Goal: Task Accomplishment & Management: Use online tool/utility

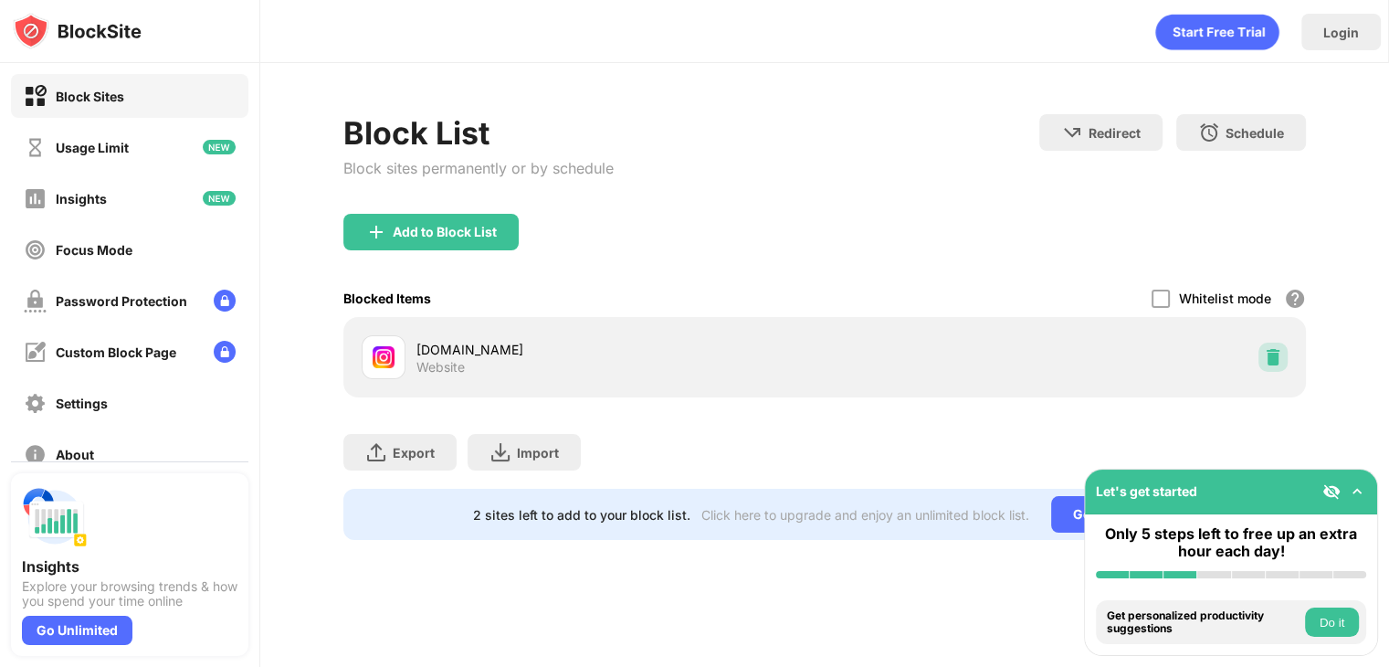
click at [1280, 345] on div at bounding box center [1272, 356] width 29 height 29
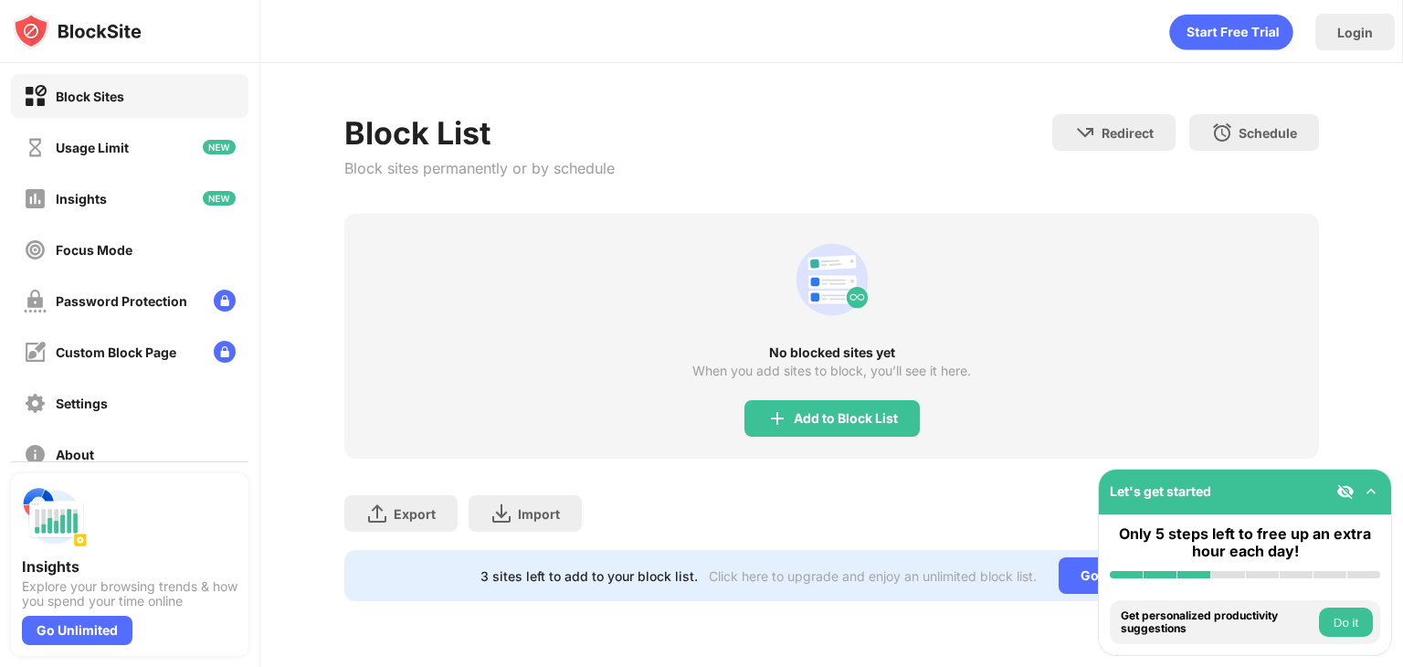
click at [1333, 375] on div "Block List Block sites permanently or by schedule Redirect Choose a site to be …" at bounding box center [831, 357] width 1142 height 589
click at [876, 416] on div "Add to Block List" at bounding box center [846, 418] width 104 height 15
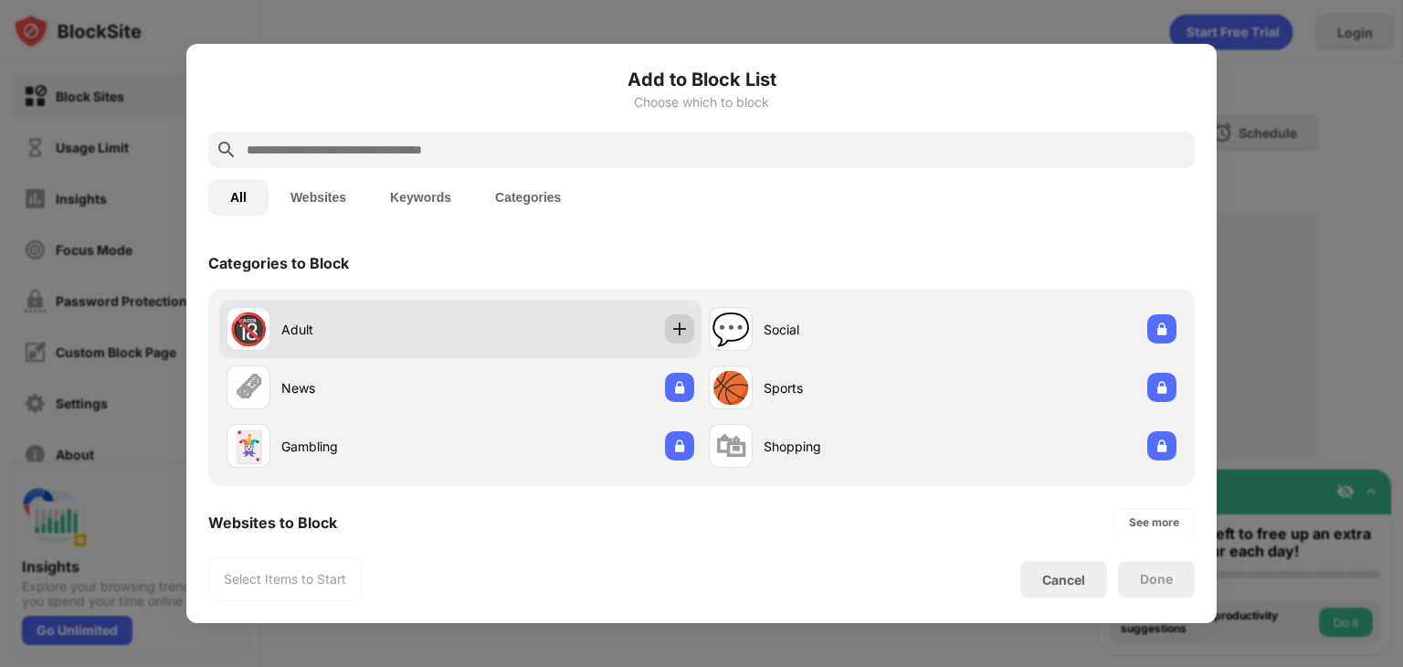
click at [670, 329] on img at bounding box center [679, 329] width 18 height 18
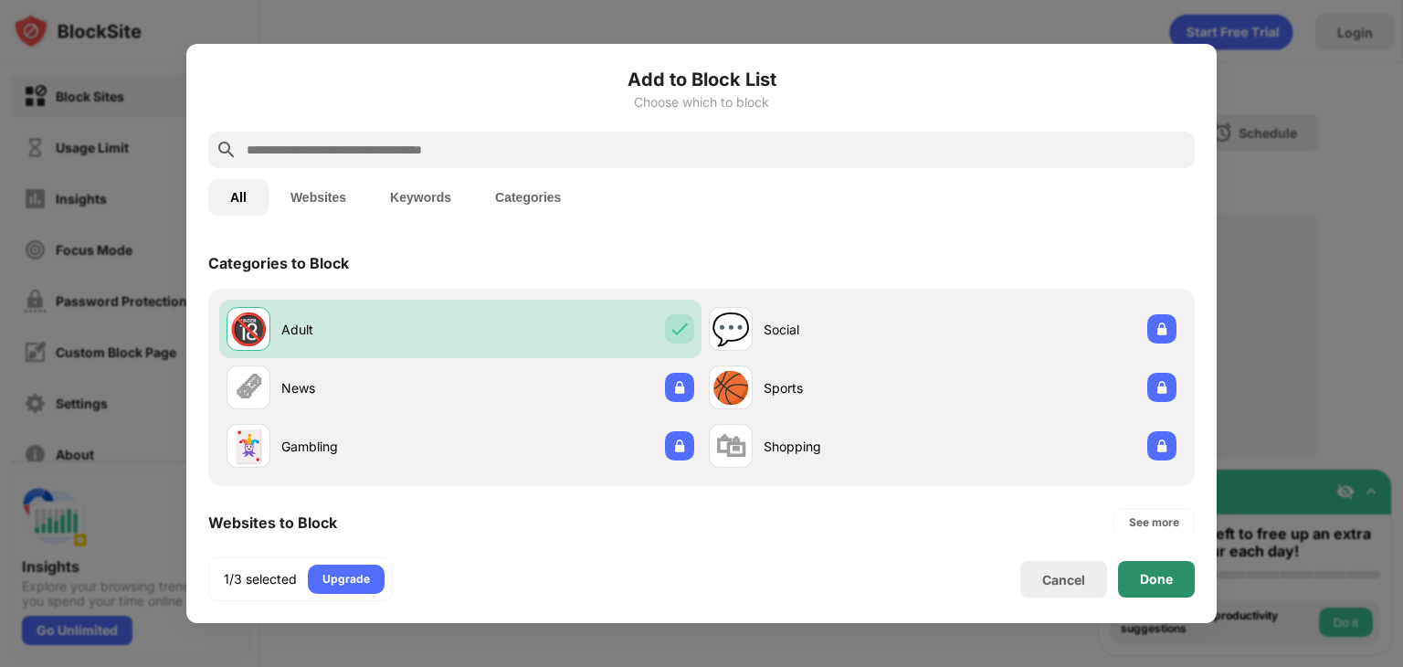
click at [1132, 594] on div "Done" at bounding box center [1156, 579] width 77 height 37
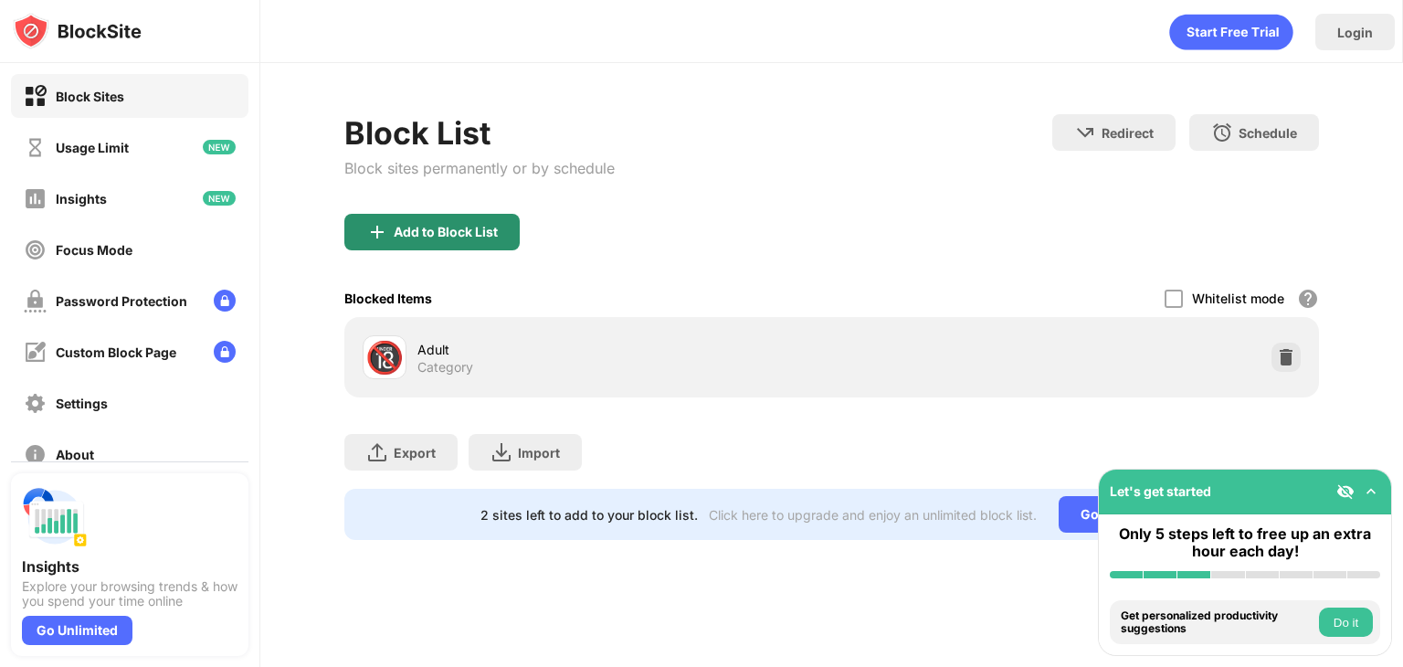
click at [457, 233] on div "Add to Block List" at bounding box center [446, 232] width 104 height 15
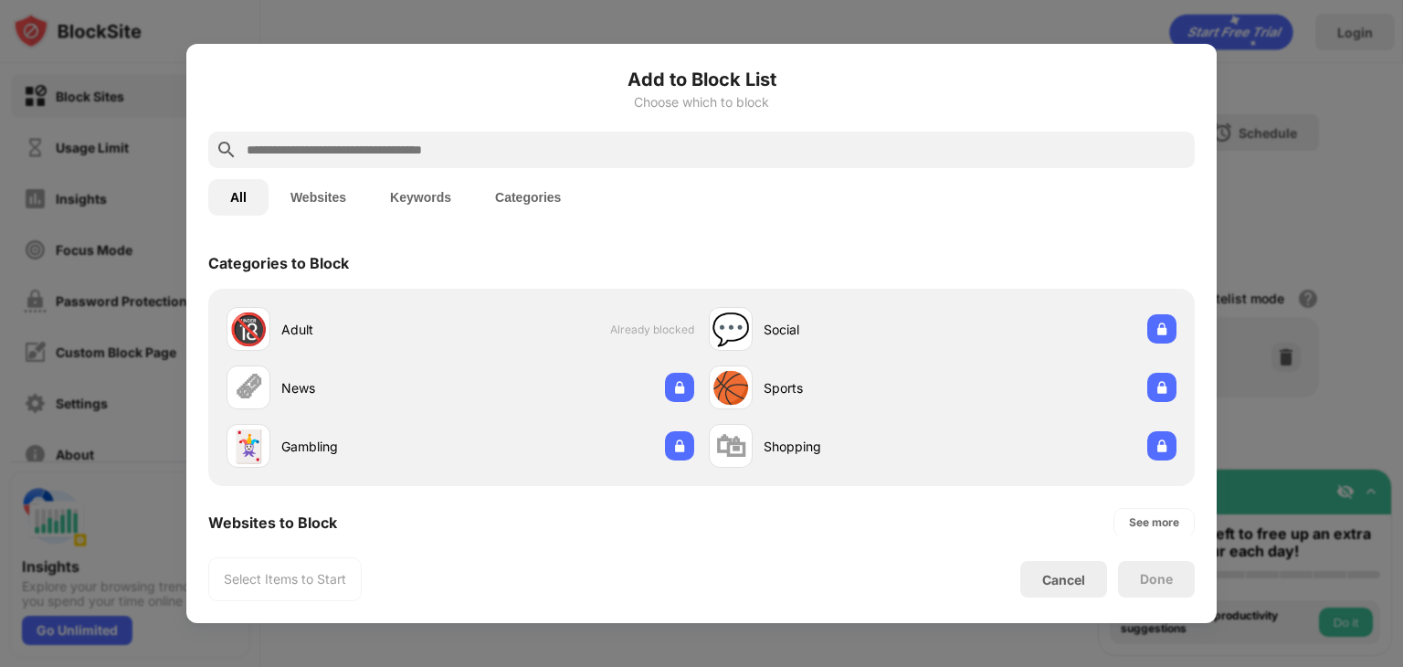
click at [452, 151] on input "text" at bounding box center [716, 150] width 942 height 22
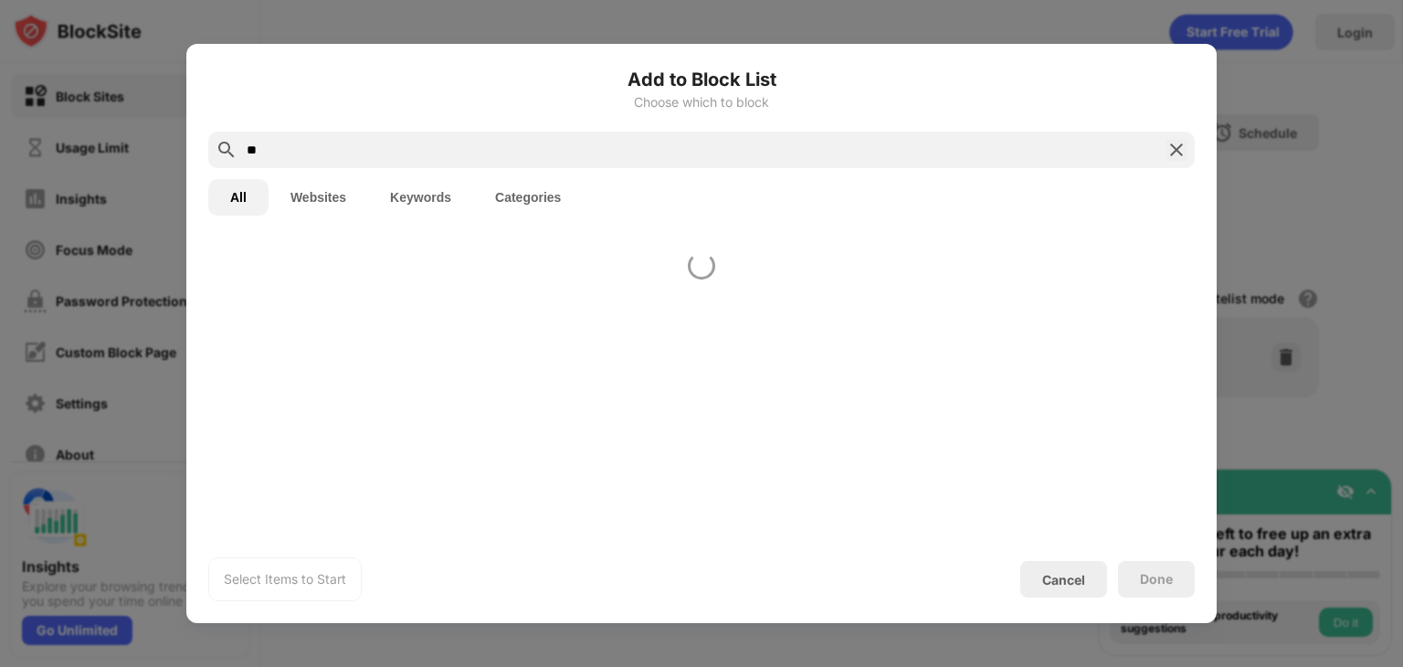
type input "*"
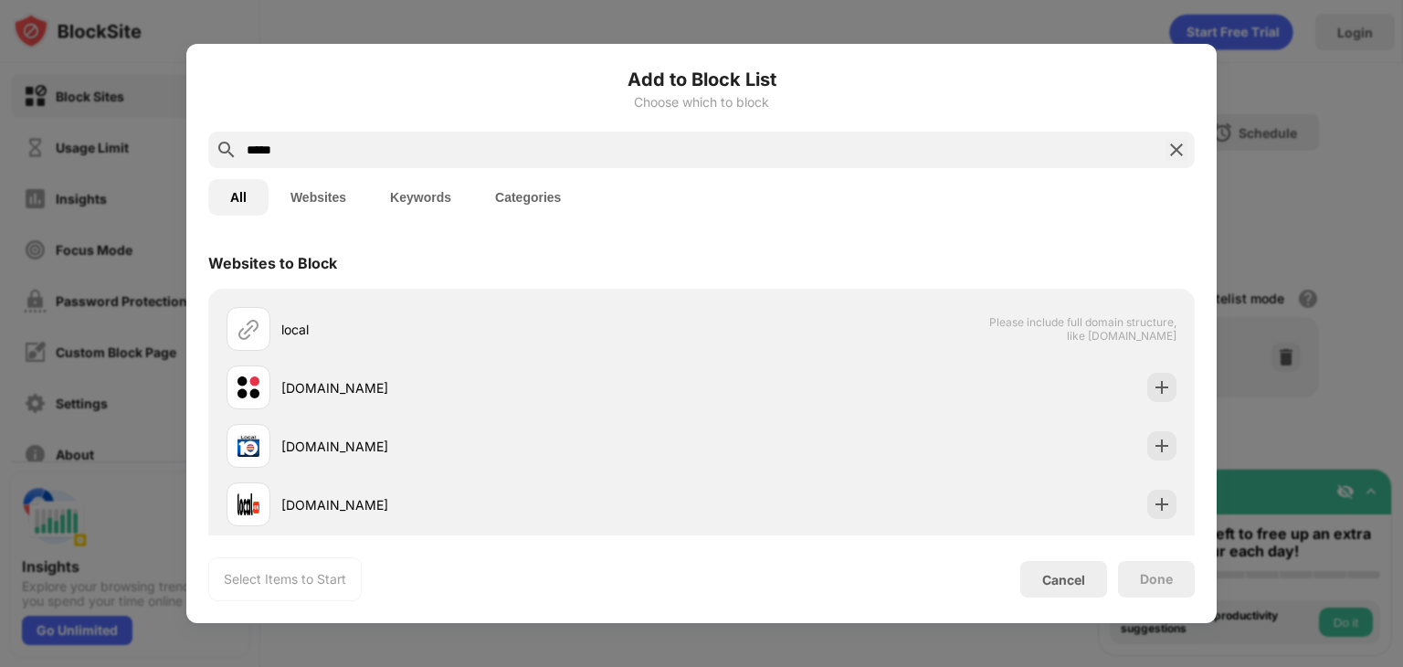
type input "*****"
click at [449, 198] on button "Keywords" at bounding box center [420, 197] width 105 height 37
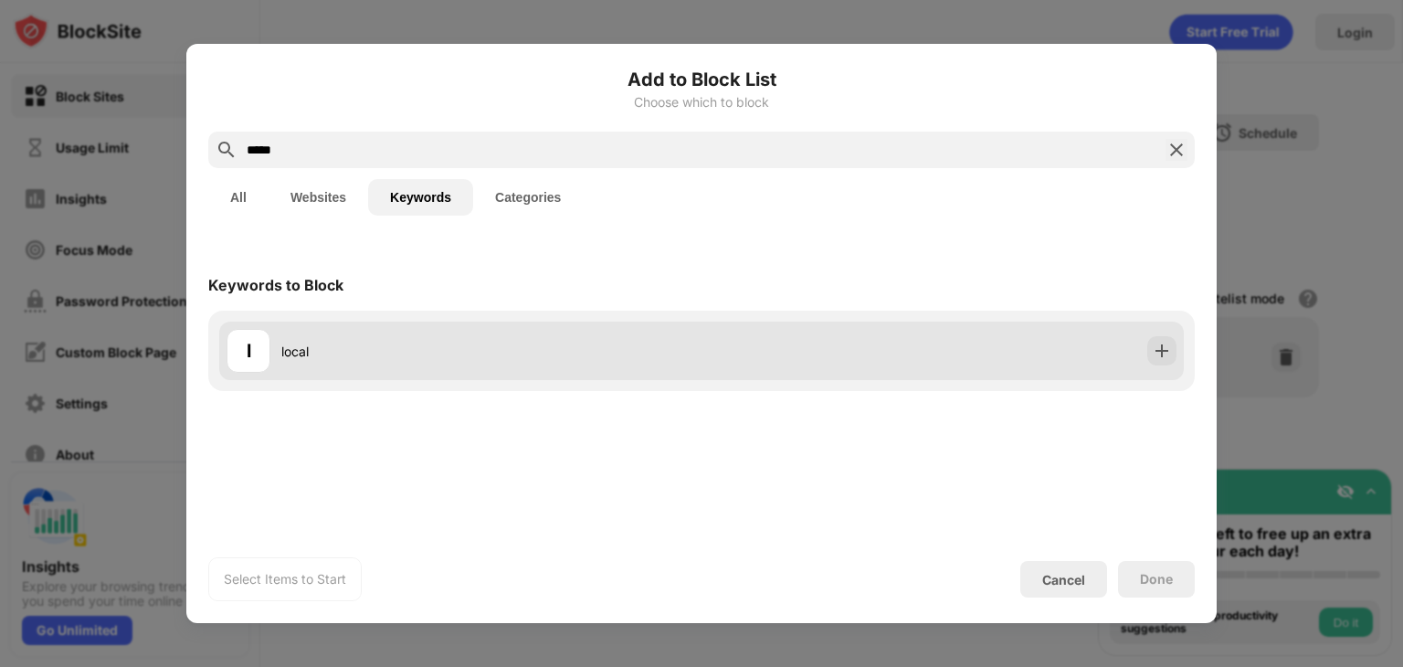
click at [1173, 343] on div at bounding box center [1161, 350] width 29 height 29
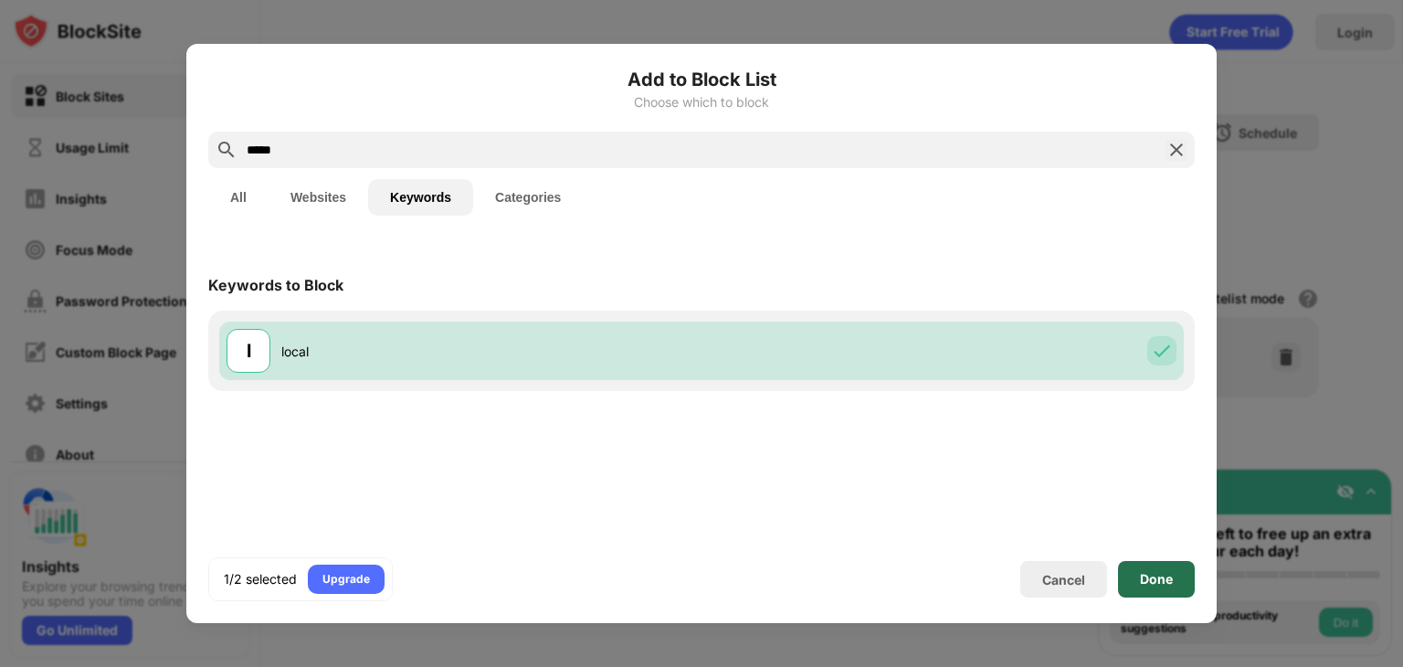
click at [1144, 576] on div "Done" at bounding box center [1156, 579] width 33 height 15
